Goal: Find specific page/section: Find specific page/section

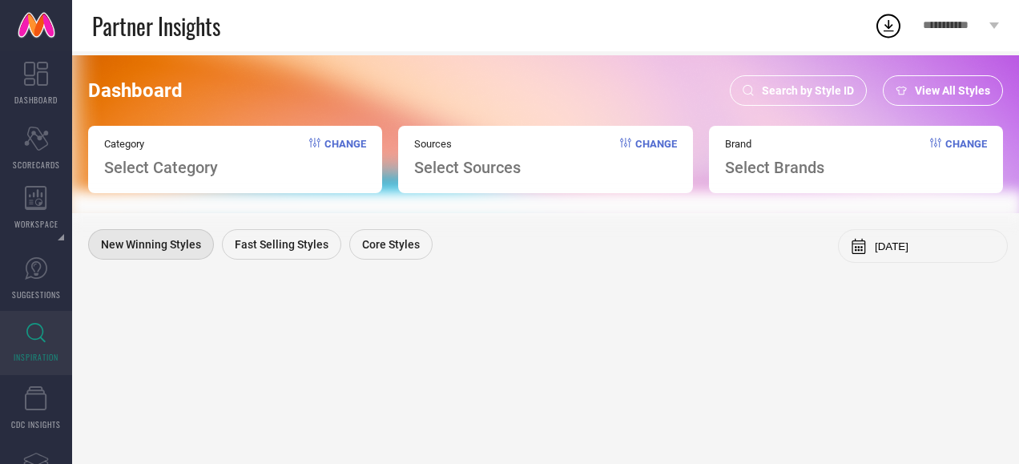
click at [742, 95] on div "Search by Style ID" at bounding box center [798, 90] width 137 height 30
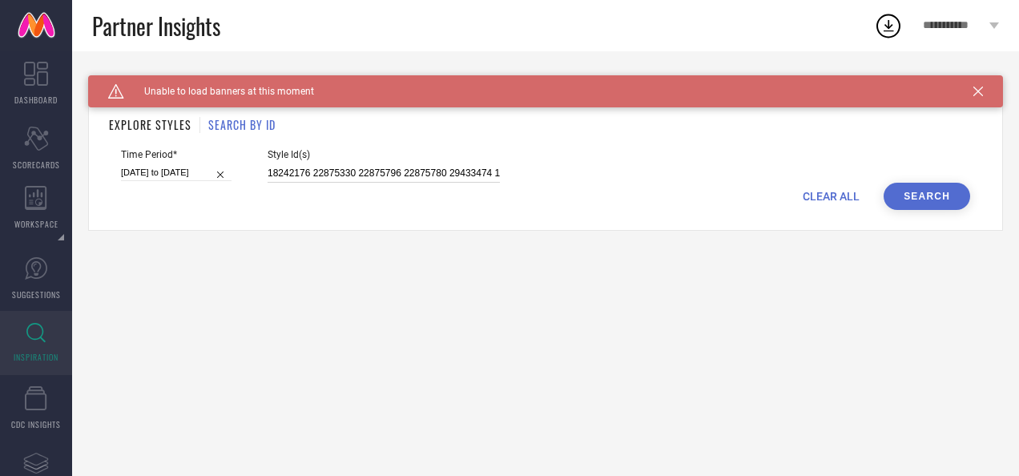
click at [399, 167] on input "18242176 22875330 22875796 22875780 29433474 11991120 11991354" at bounding box center [384, 173] width 232 height 18
paste input "34383172 34383179 34383200 34383216 34383230 34383251 34383254 34383262 3438326…"
type input "34383172 34383179 34383200 34383216 34383230 34383251 34383254 34383262 3438326…"
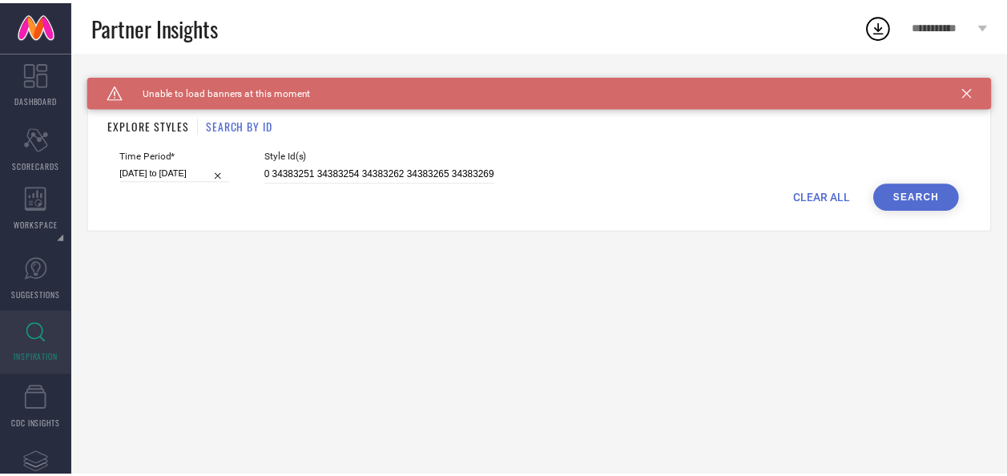
scroll to position [0, 0]
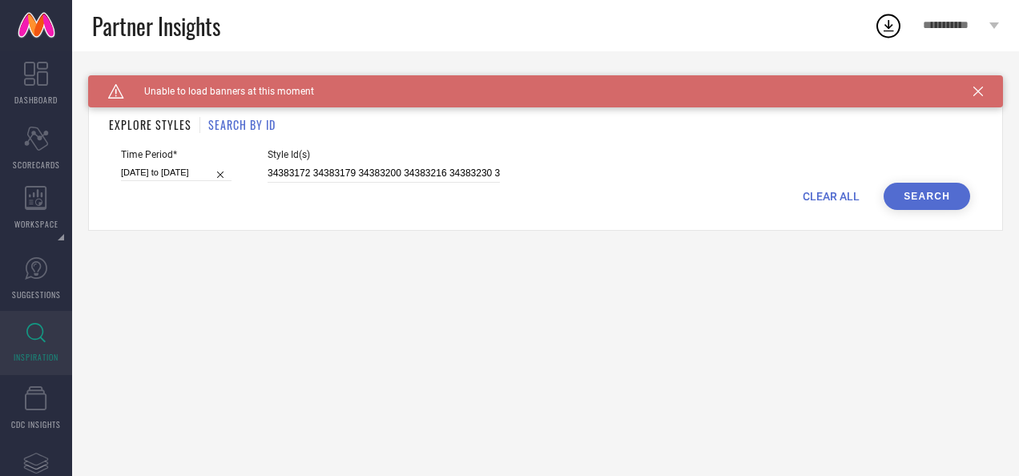
click at [920, 194] on button "Search" at bounding box center [927, 196] width 87 height 27
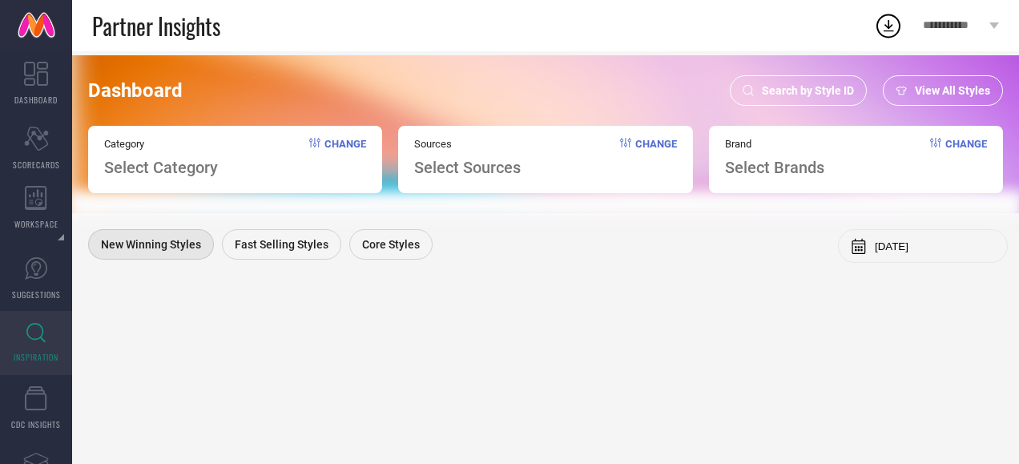
click at [752, 91] on icon at bounding box center [748, 90] width 11 height 11
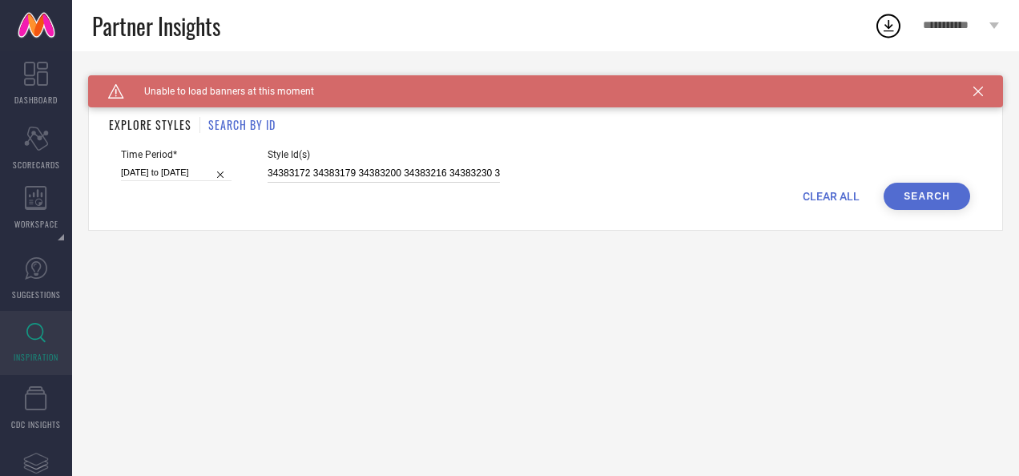
click at [421, 172] on input "34383172 34383179 34383200 34383216 34383230 34383251 34383254 34383262 3438326…" at bounding box center [384, 173] width 232 height 18
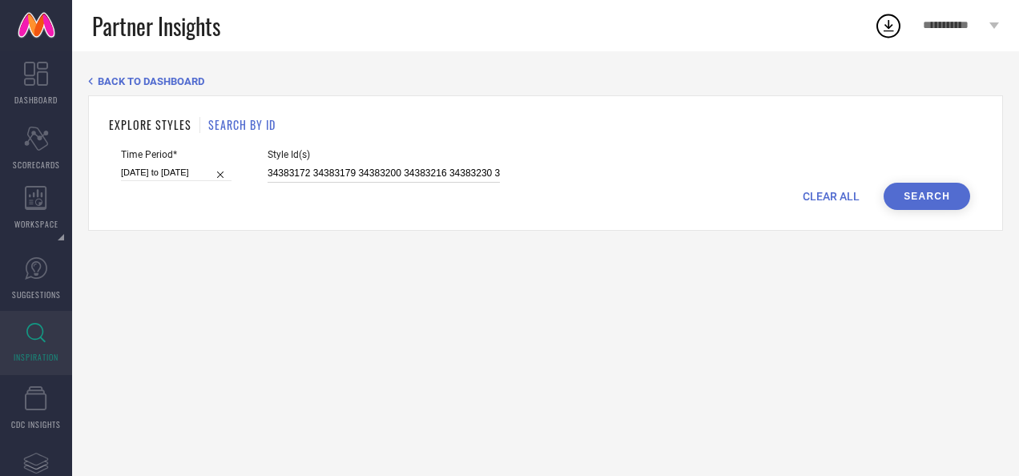
click at [341, 177] on input "34383172 34383179 34383200 34383216 34383230 34383251 34383254 34383262 3438326…" at bounding box center [384, 173] width 232 height 18
paste input
type input "34383172"
click at [912, 191] on button "Search" at bounding box center [927, 196] width 87 height 27
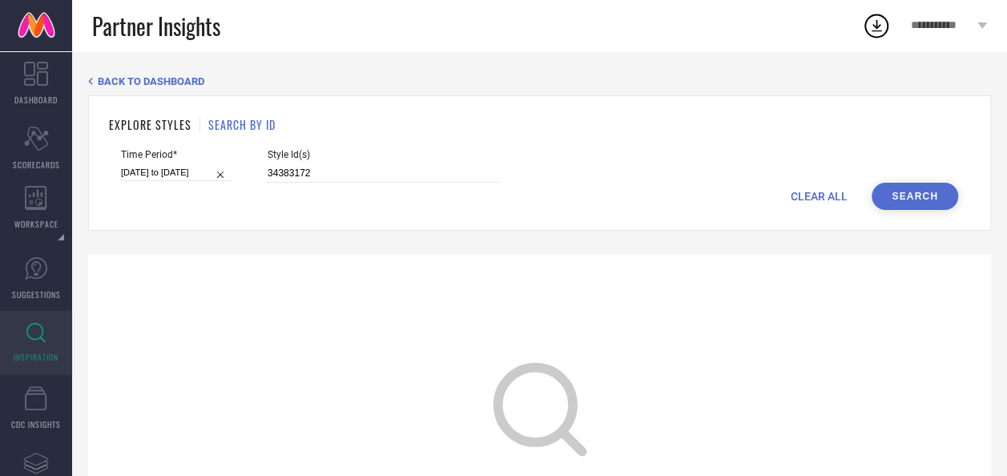
scroll to position [204, 0]
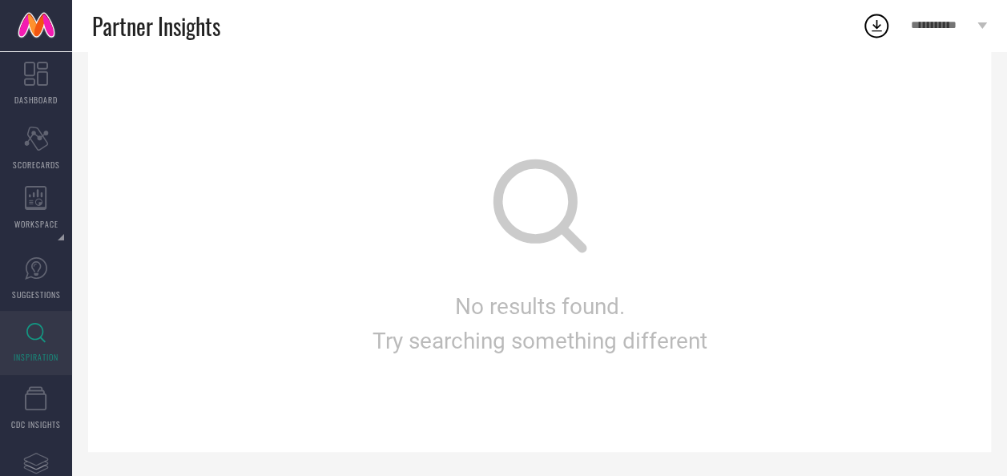
click at [27, 336] on icon at bounding box center [35, 333] width 19 height 20
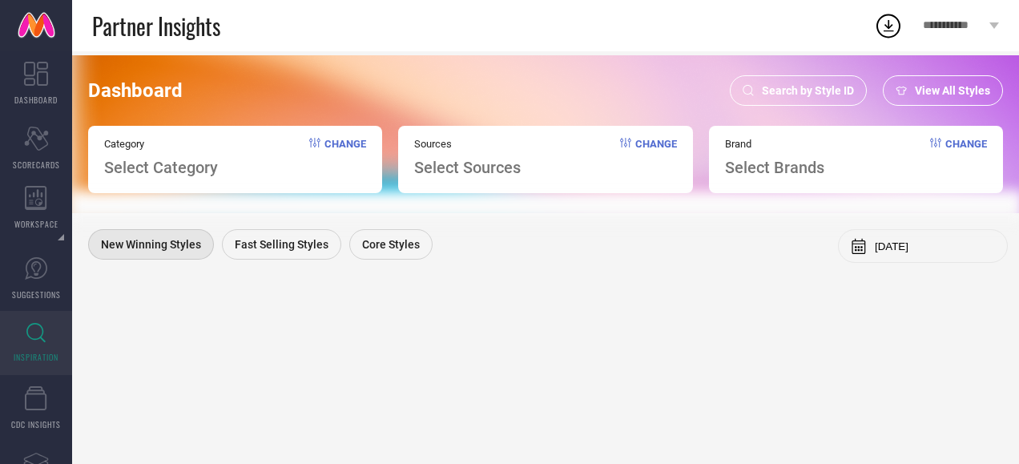
click at [771, 87] on span "Search by Style ID" at bounding box center [808, 90] width 92 height 13
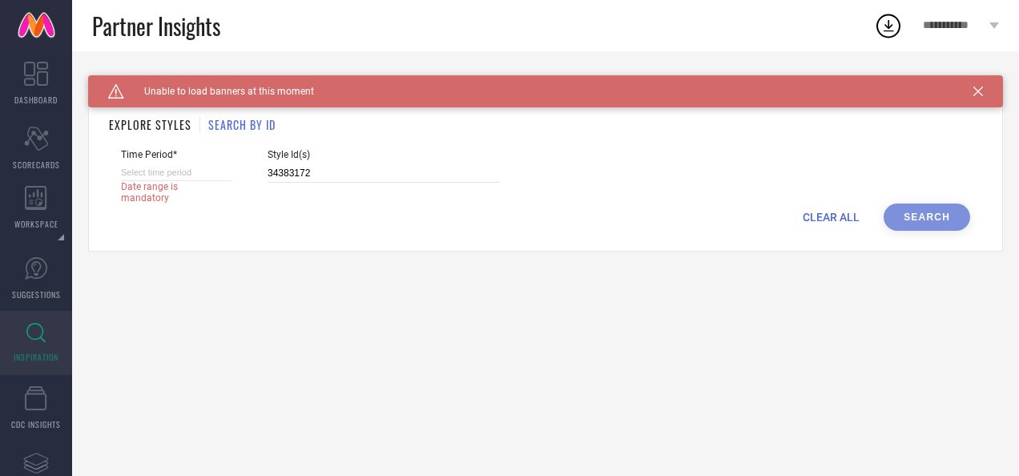
click at [195, 171] on input at bounding box center [176, 172] width 111 height 17
select select "9"
select select "2025"
select select "10"
select select "2025"
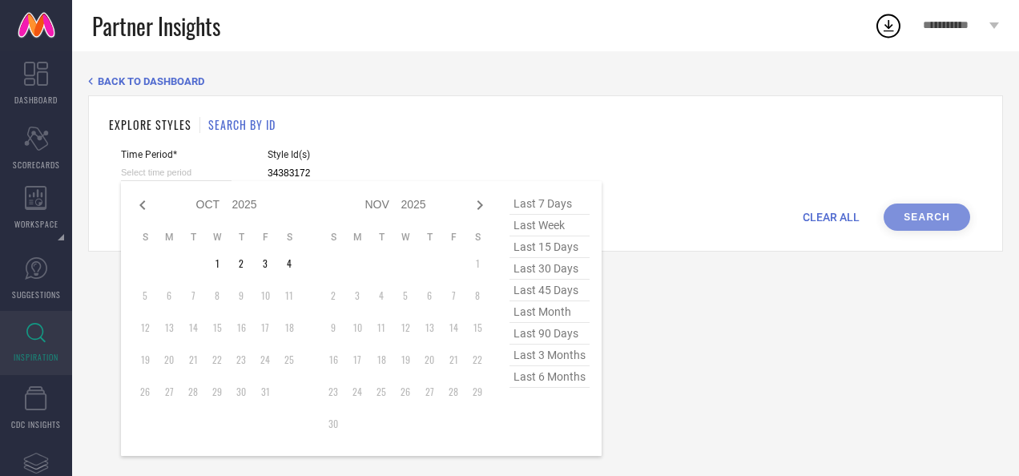
click at [542, 377] on span "last 6 months" at bounding box center [550, 377] width 80 height 22
type input "01-04-2025 to 30-09-2025"
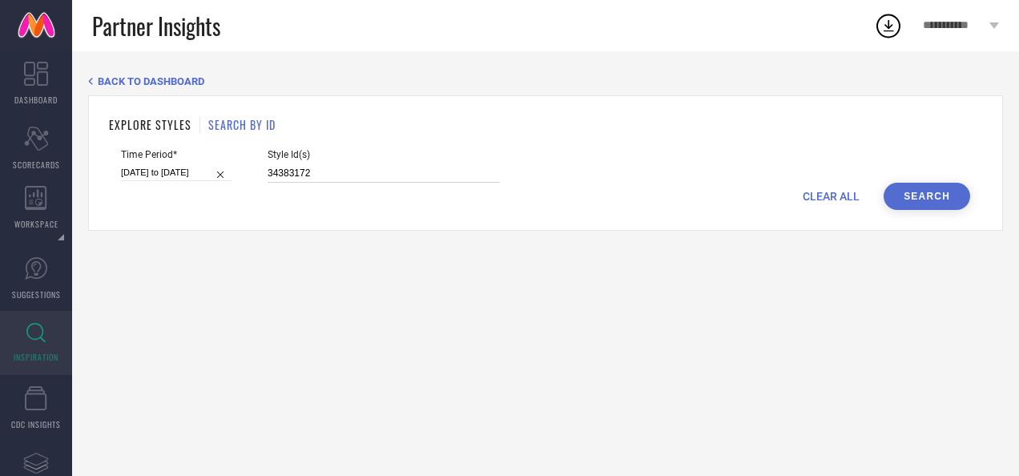
click at [353, 175] on input "34383172" at bounding box center [384, 173] width 232 height 18
click at [893, 195] on button "Search" at bounding box center [927, 196] width 87 height 27
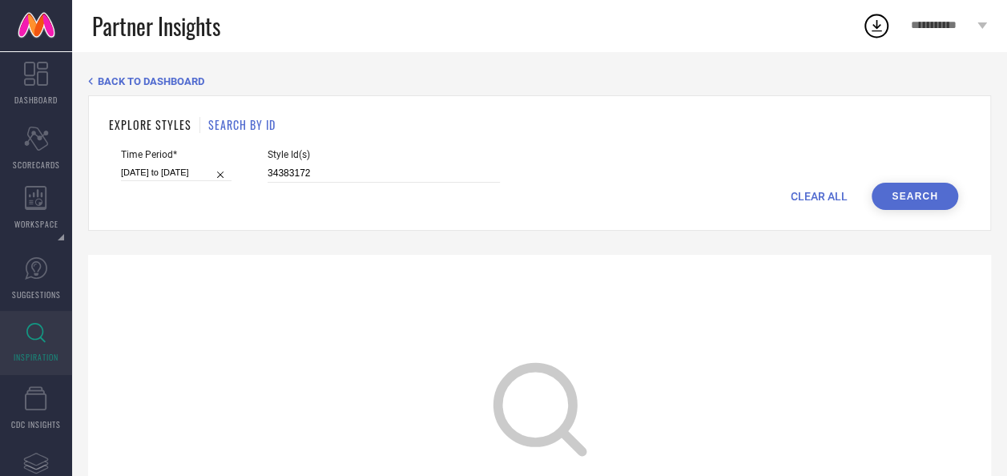
click at [30, 330] on icon at bounding box center [35, 333] width 19 height 20
